Goal: Navigation & Orientation: Find specific page/section

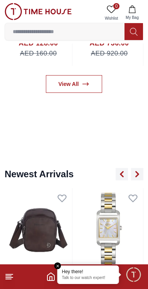
scroll to position [429, 0]
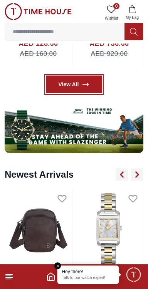
click at [63, 85] on link "View All" at bounding box center [74, 85] width 57 height 18
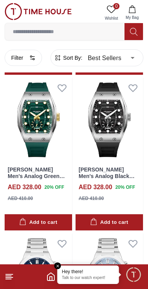
scroll to position [172, 0]
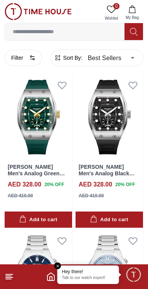
click at [9, 279] on line at bounding box center [8, 279] width 5 height 0
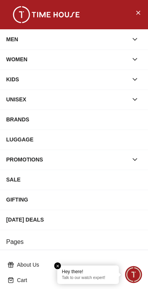
scroll to position [429, 0]
click at [132, 12] on button "Close Menu" at bounding box center [138, 12] width 12 height 12
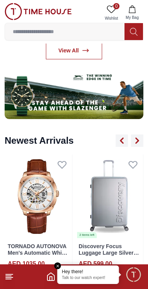
scroll to position [463, 0]
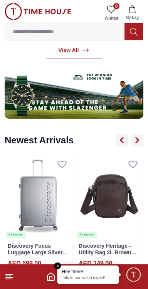
click at [131, 279] on span "Minimize live chat window" at bounding box center [133, 274] width 22 height 22
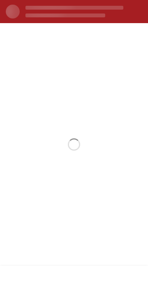
scroll to position [0, 0]
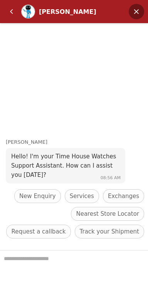
click at [135, 8] on em "Minimize" at bounding box center [136, 11] width 15 height 15
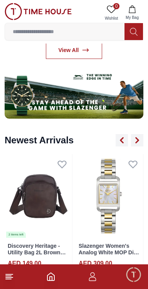
click at [94, 279] on icon "button" at bounding box center [92, 276] width 9 height 9
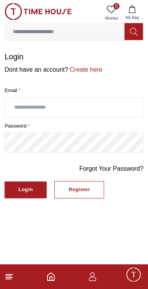
click at [51, 278] on icon "Home" at bounding box center [50, 276] width 9 height 9
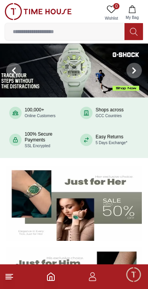
click at [13, 274] on icon at bounding box center [9, 276] width 9 height 9
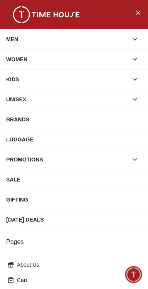
scroll to position [124, 0]
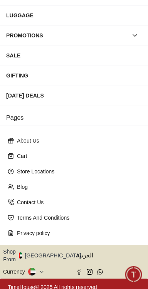
click at [52, 254] on button "Shop From [GEOGRAPHIC_DATA]" at bounding box center [45, 255] width 84 height 15
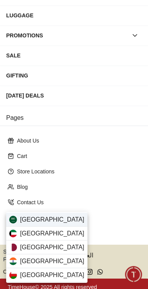
click at [64, 221] on div "[GEOGRAPHIC_DATA]" at bounding box center [46, 220] width 81 height 14
